Goal: Find specific page/section: Find specific page/section

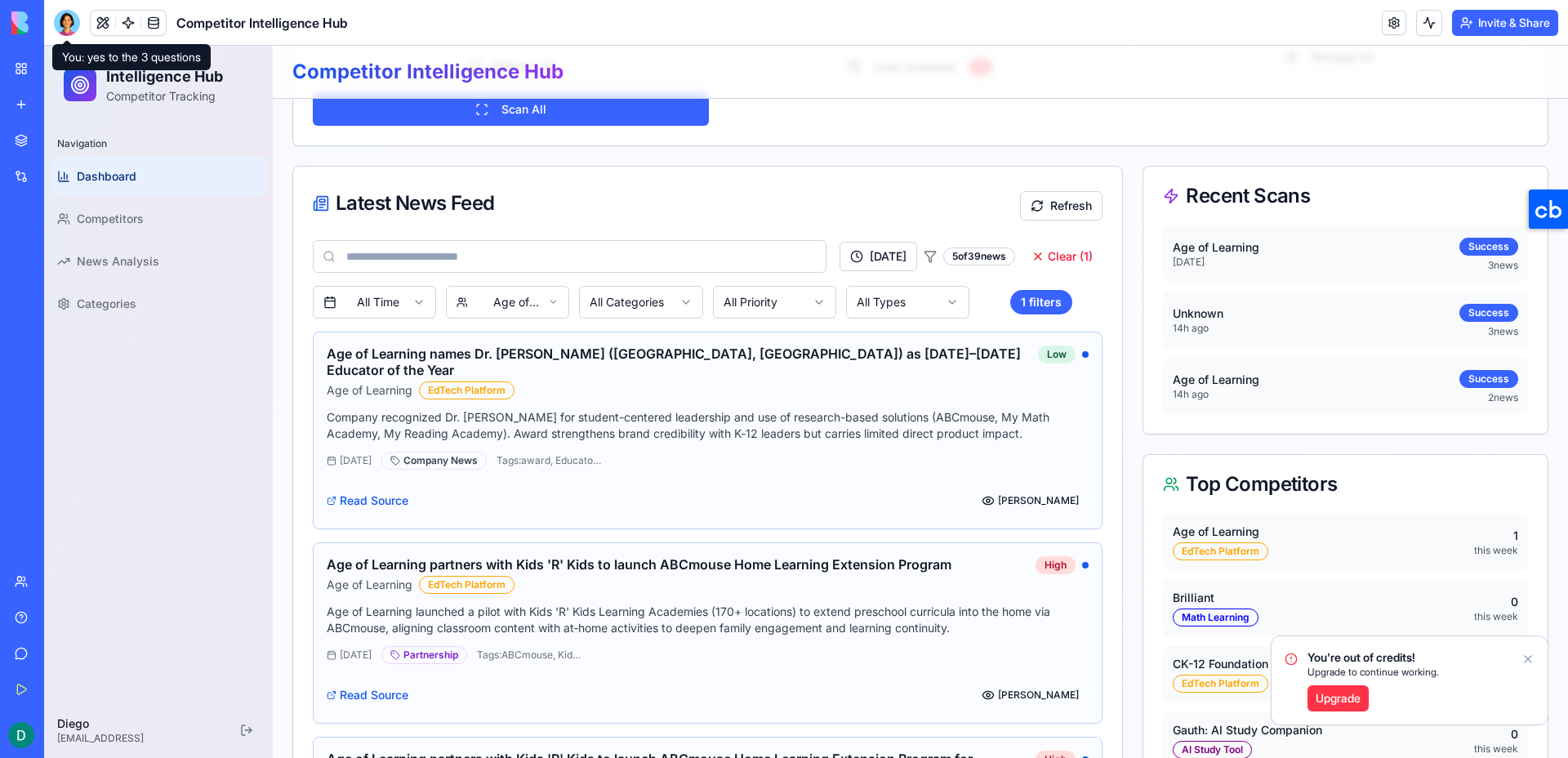
click at [72, 30] on div at bounding box center [67, 23] width 26 height 26
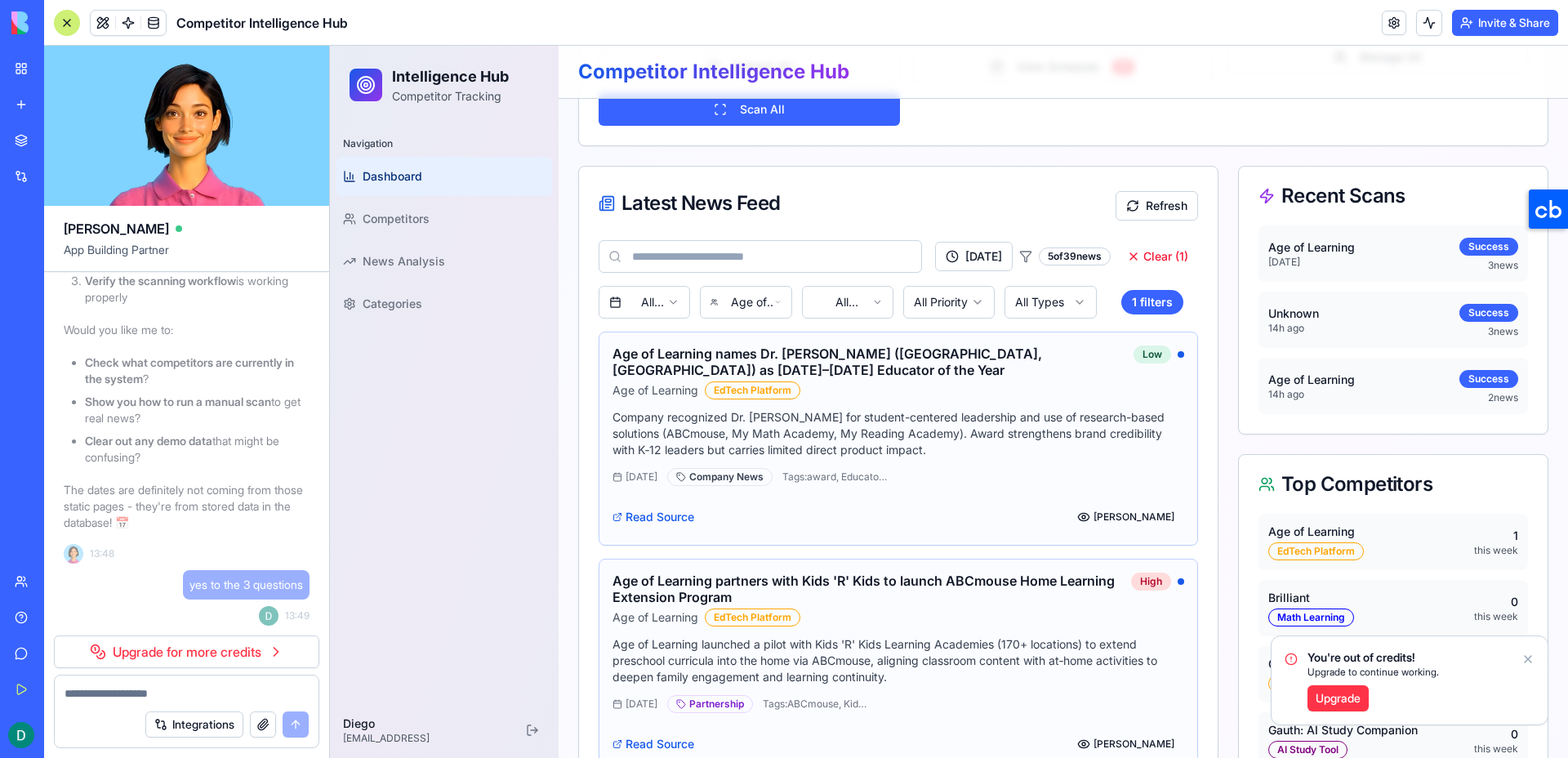
click at [27, 29] on img at bounding box center [62, 23] width 101 height 23
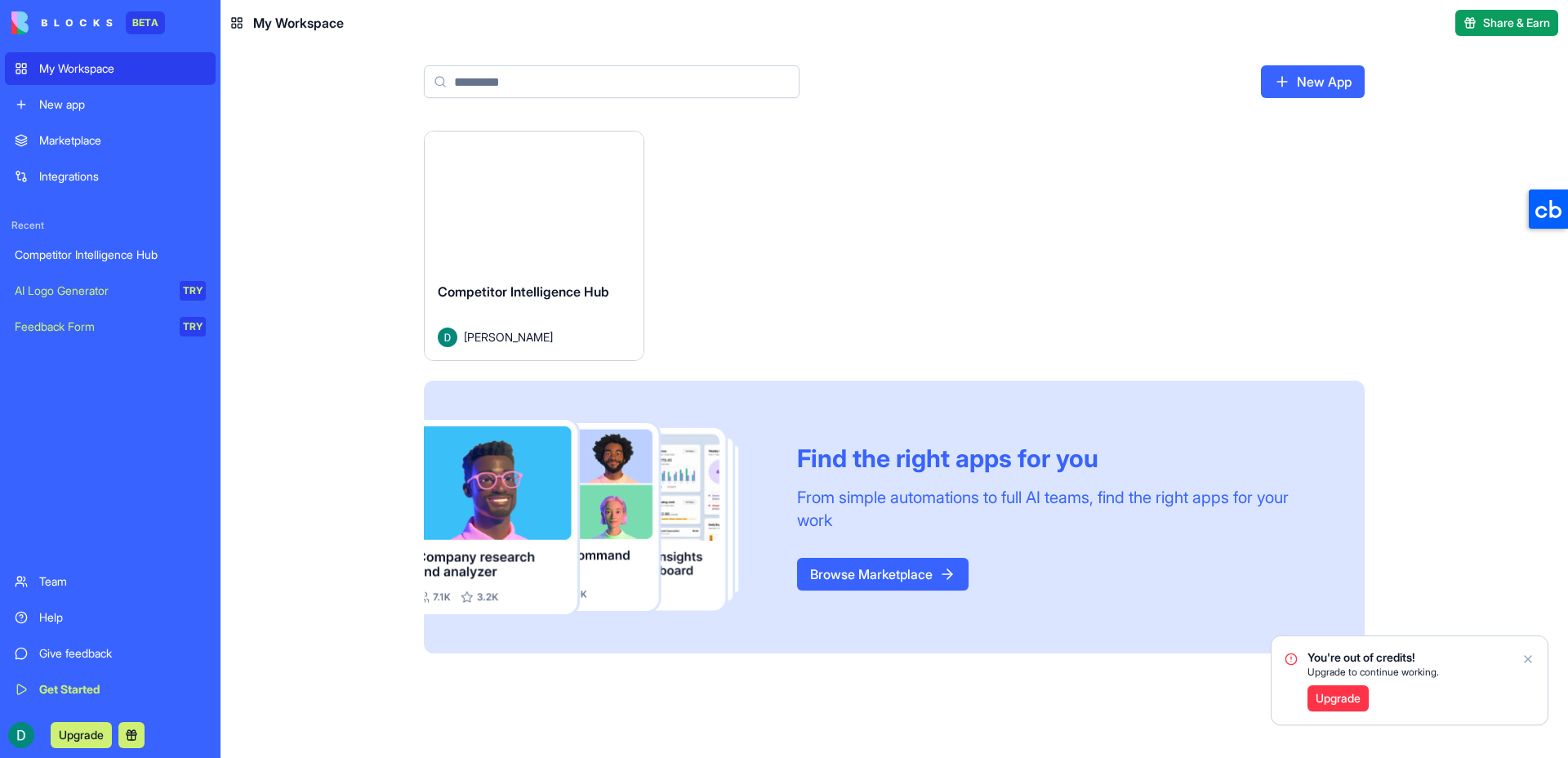
click at [526, 241] on div "Launch" at bounding box center [534, 200] width 219 height 137
